Goal: Task Accomplishment & Management: Manage account settings

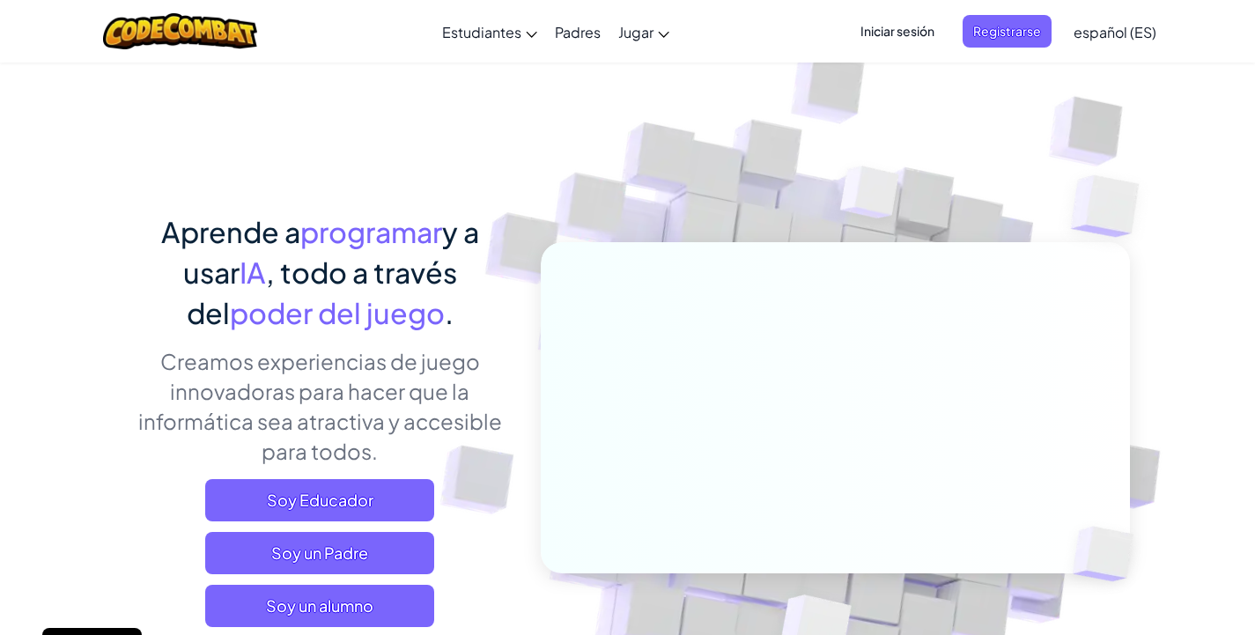
click at [877, 33] on span "Iniciar sesión" at bounding box center [897, 31] width 95 height 33
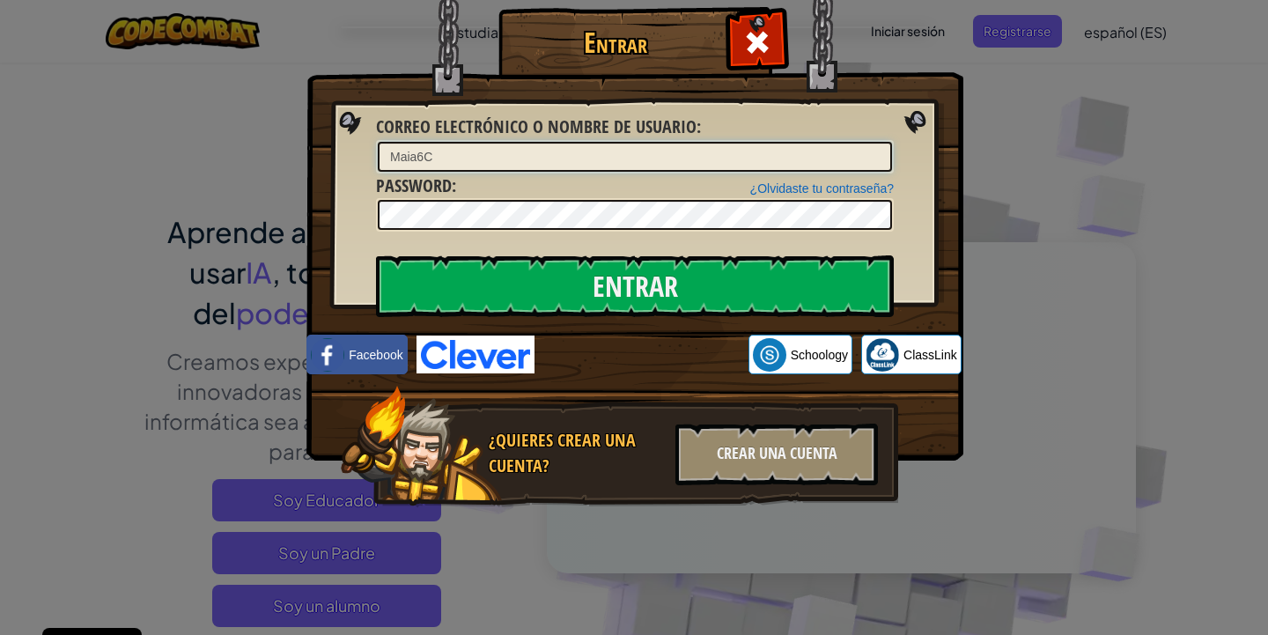
type input "Maia6C"
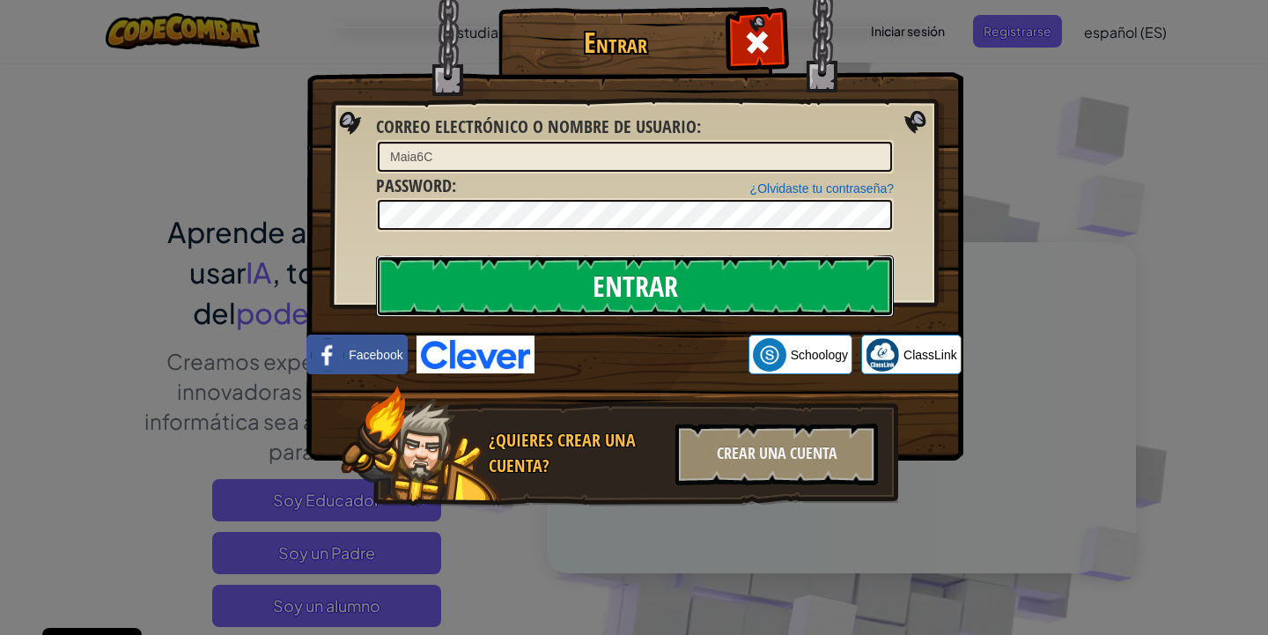
click at [511, 285] on input "Entrar" at bounding box center [635, 286] width 518 height 62
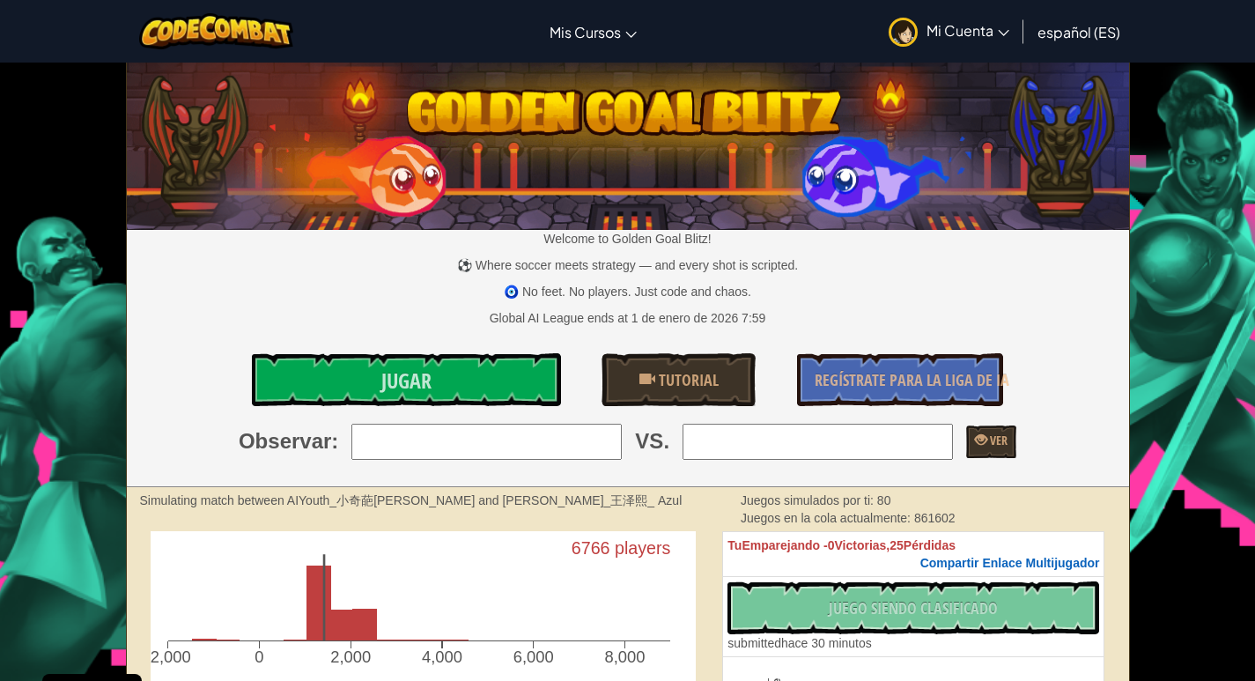
click at [982, 25] on span "Mi Cuenta" at bounding box center [968, 30] width 83 height 18
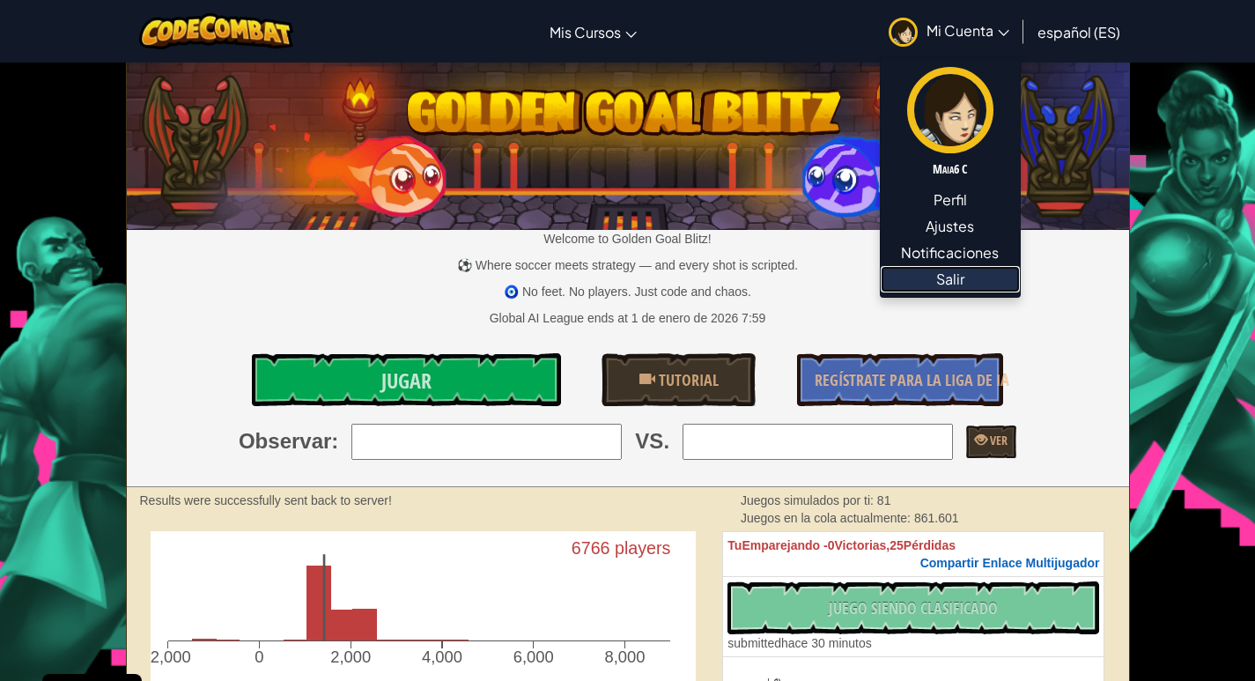
click at [991, 278] on link "Salir" at bounding box center [950, 279] width 139 height 26
